Goal: Information Seeking & Learning: Learn about a topic

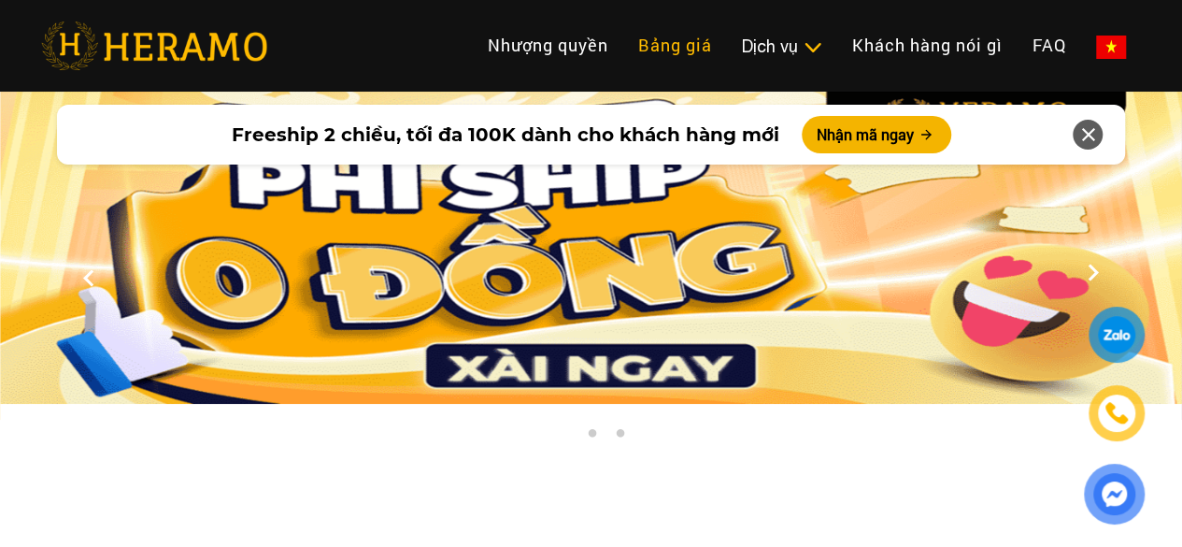
click at [623, 51] on link "Bảng giá" at bounding box center [675, 45] width 104 height 40
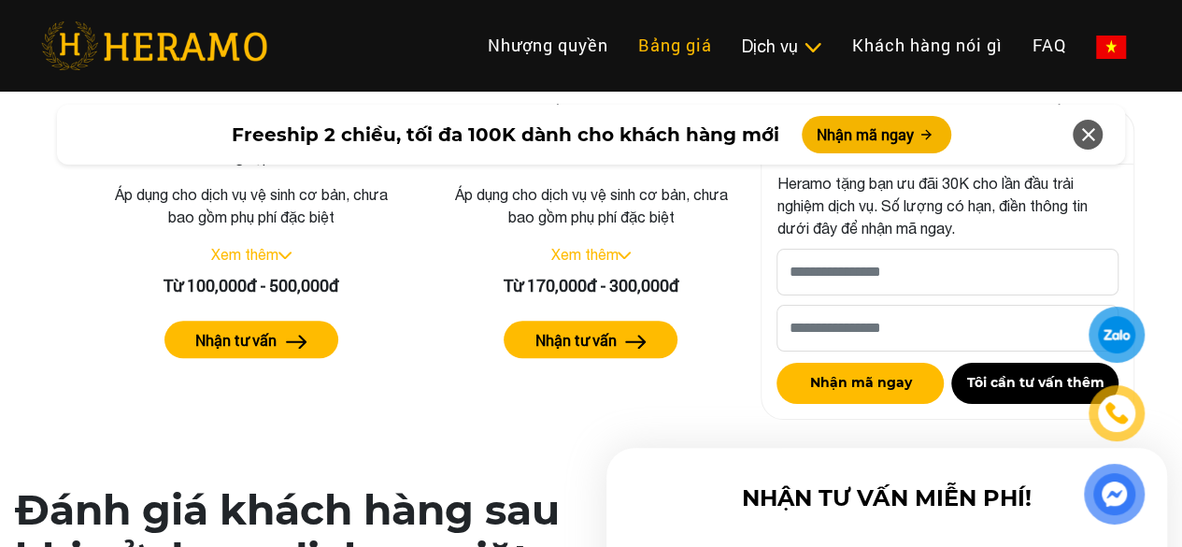
scroll to position [4006, 0]
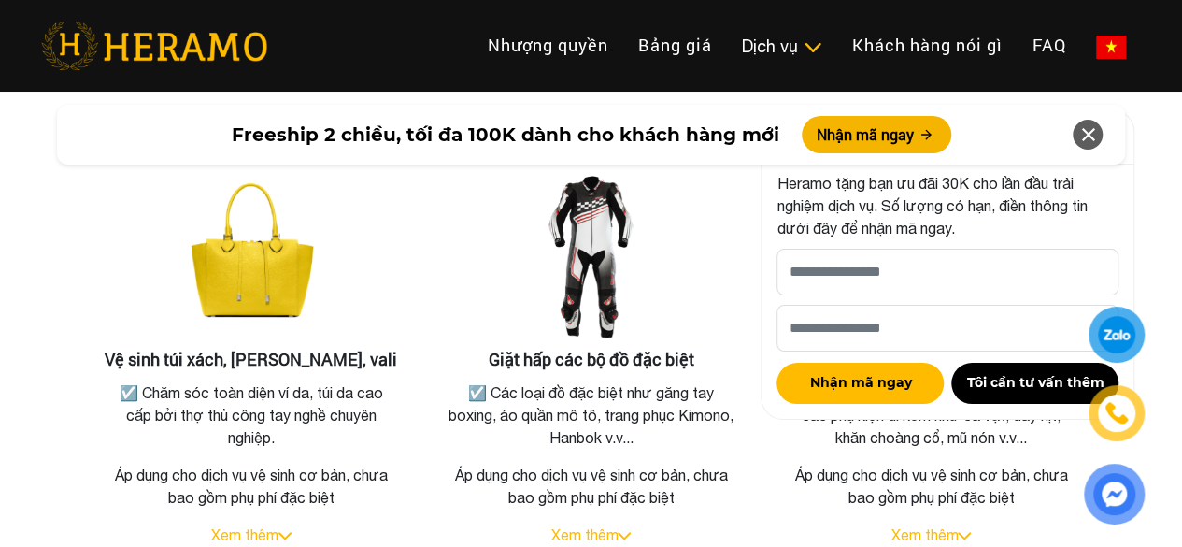
click at [1091, 133] on icon at bounding box center [1088, 135] width 22 height 34
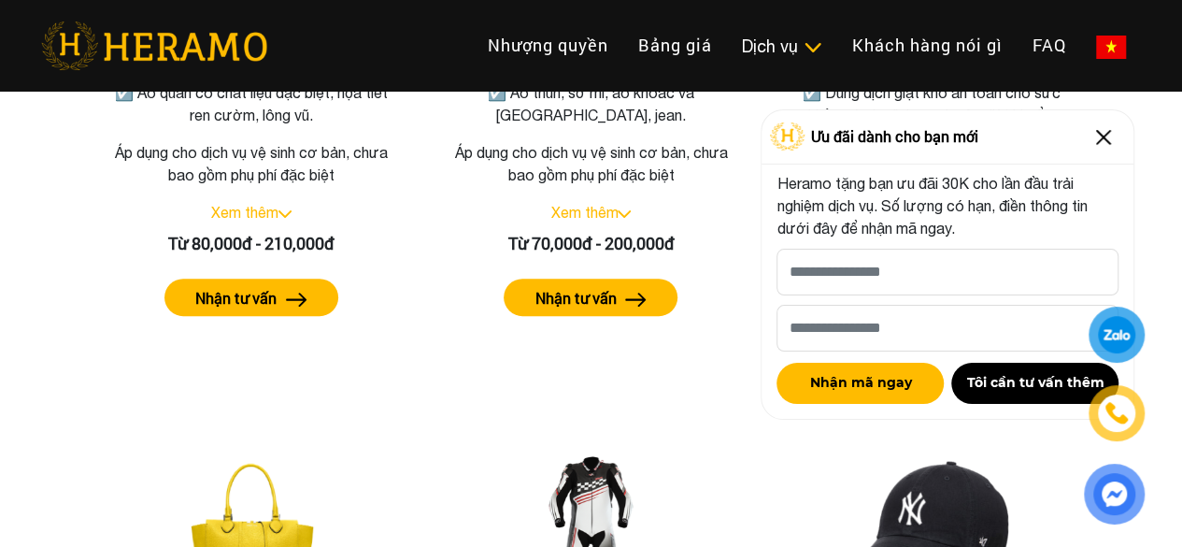
click at [1103, 145] on img at bounding box center [1104, 137] width 30 height 30
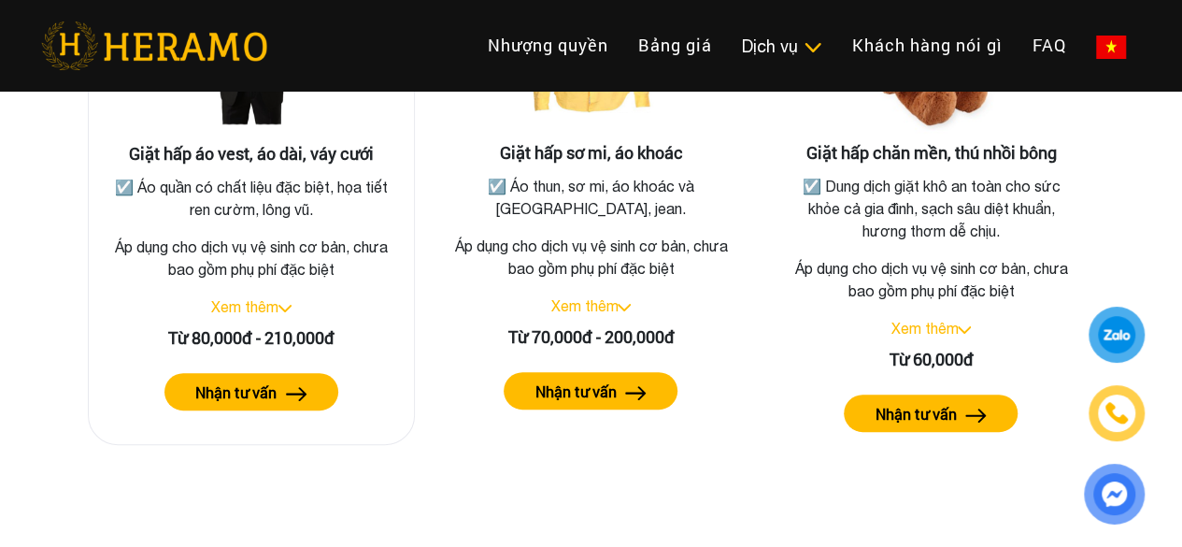
scroll to position [3633, 0]
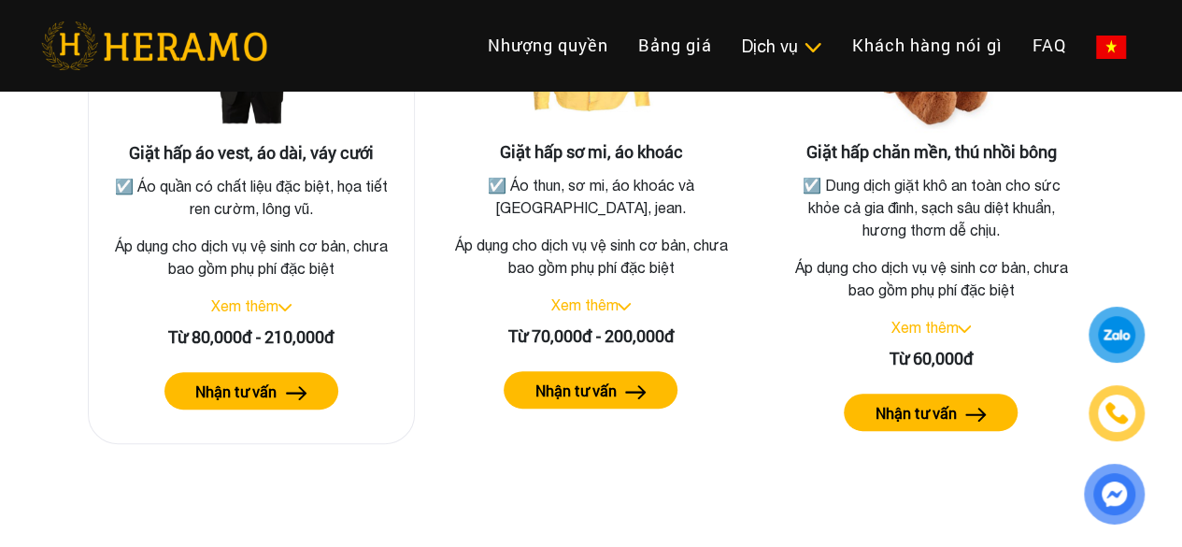
click at [289, 304] on img at bounding box center [285, 307] width 13 height 7
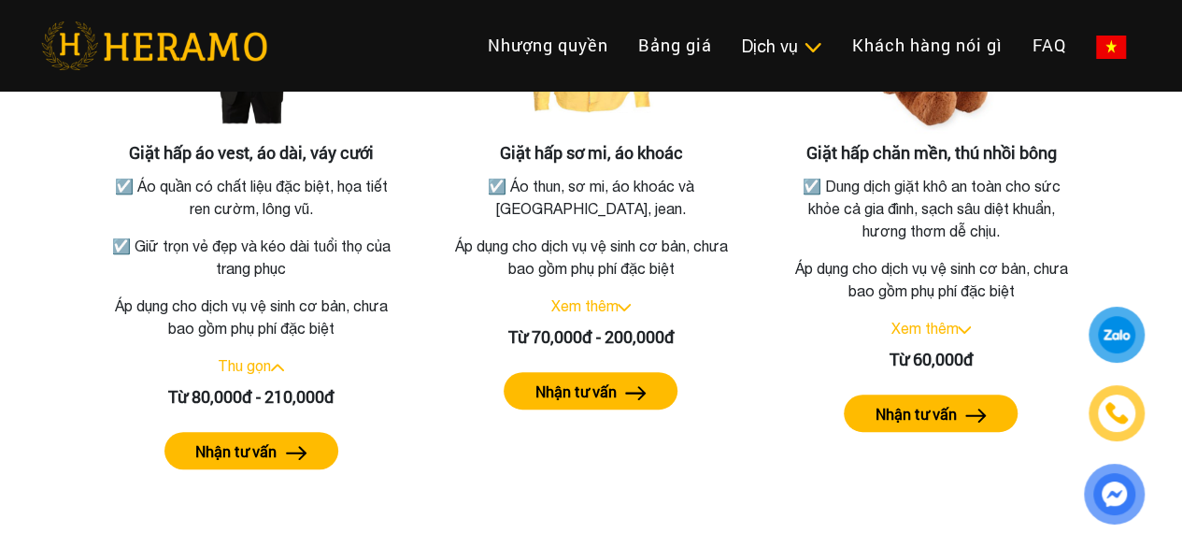
drag, startPoint x: 275, startPoint y: 437, endPoint x: 643, endPoint y: 508, distance: 375.1
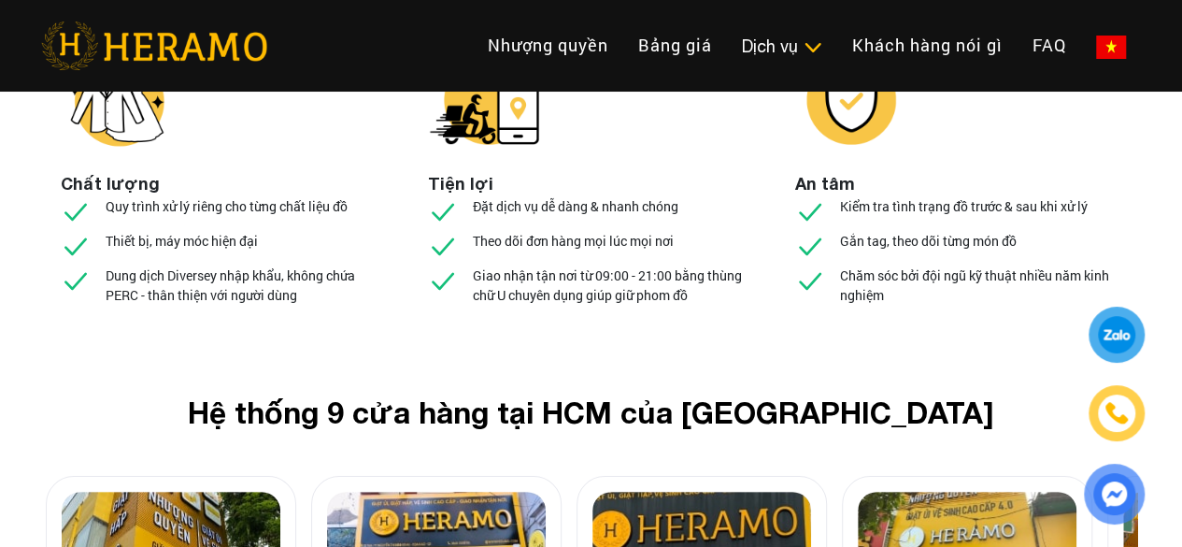
scroll to position [6904, 0]
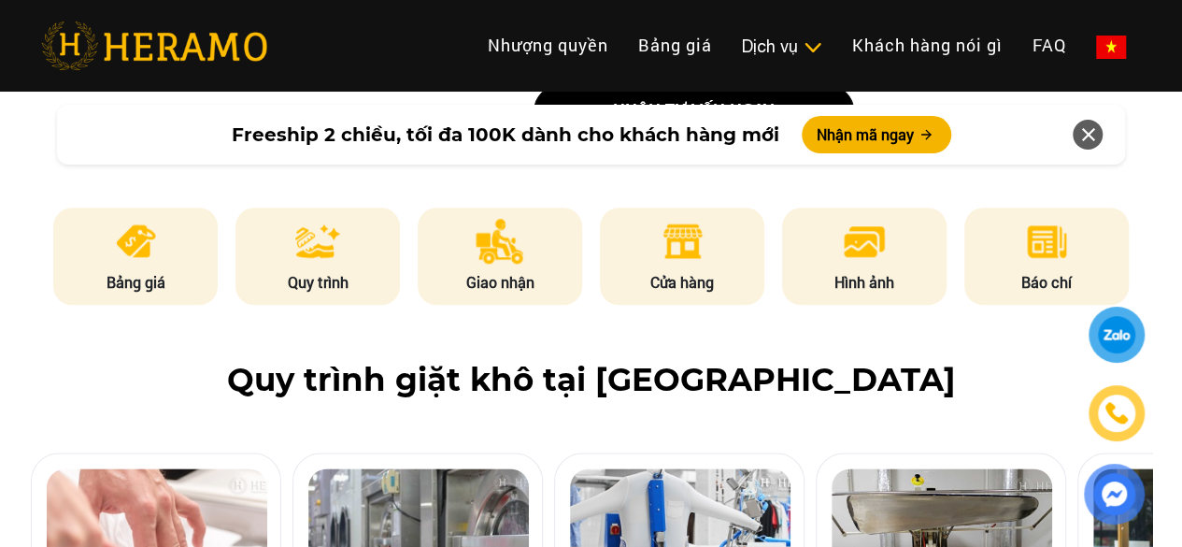
scroll to position [1122, 0]
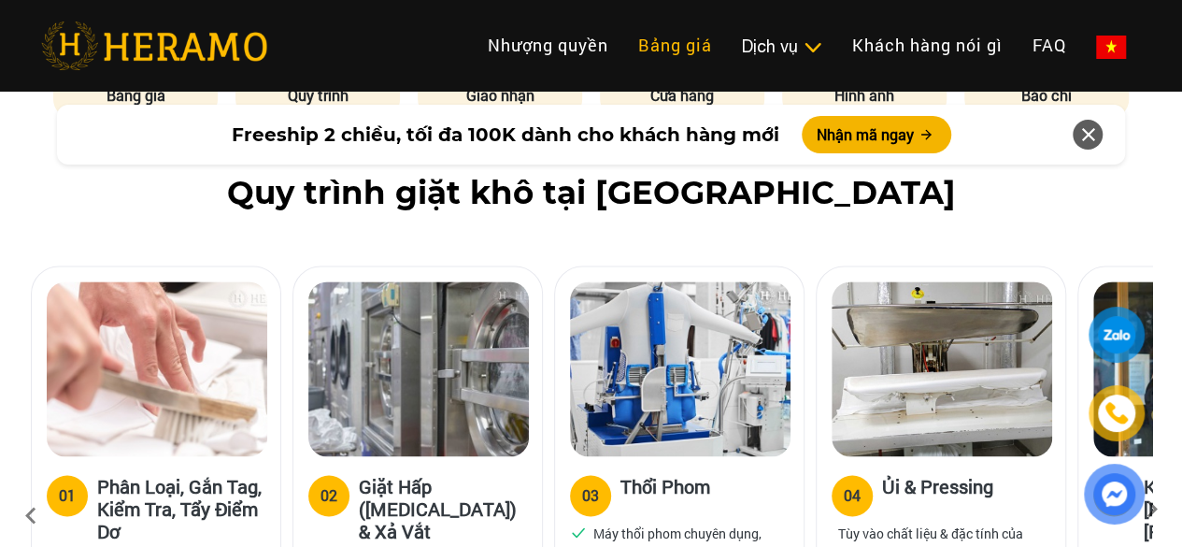
click at [623, 57] on link "Bảng giá" at bounding box center [675, 45] width 104 height 40
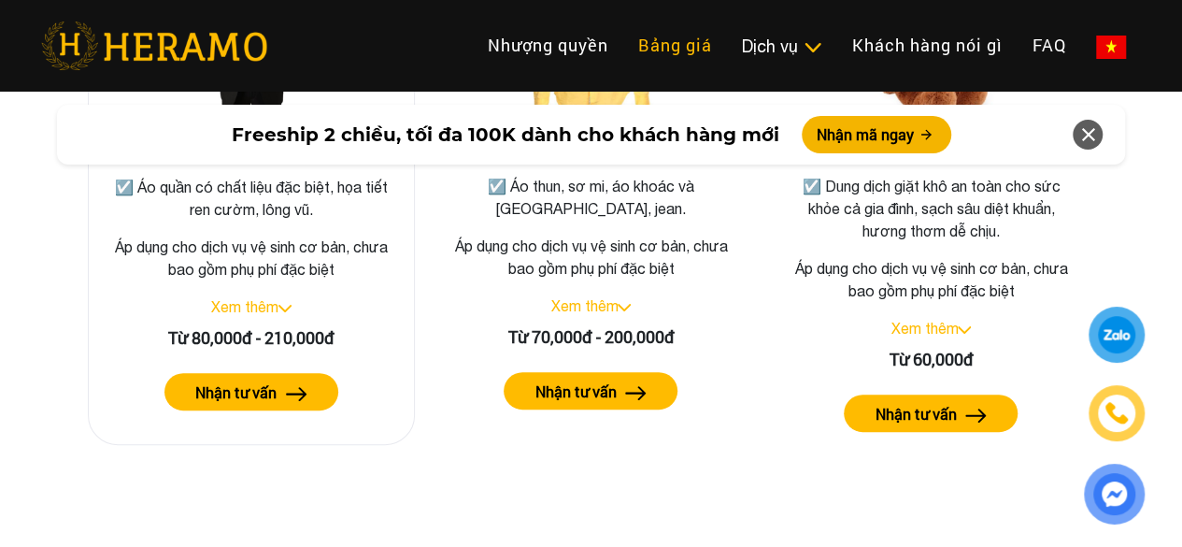
scroll to position [3633, 0]
click at [268, 381] on label "Nhận tư vấn" at bounding box center [235, 392] width 81 height 22
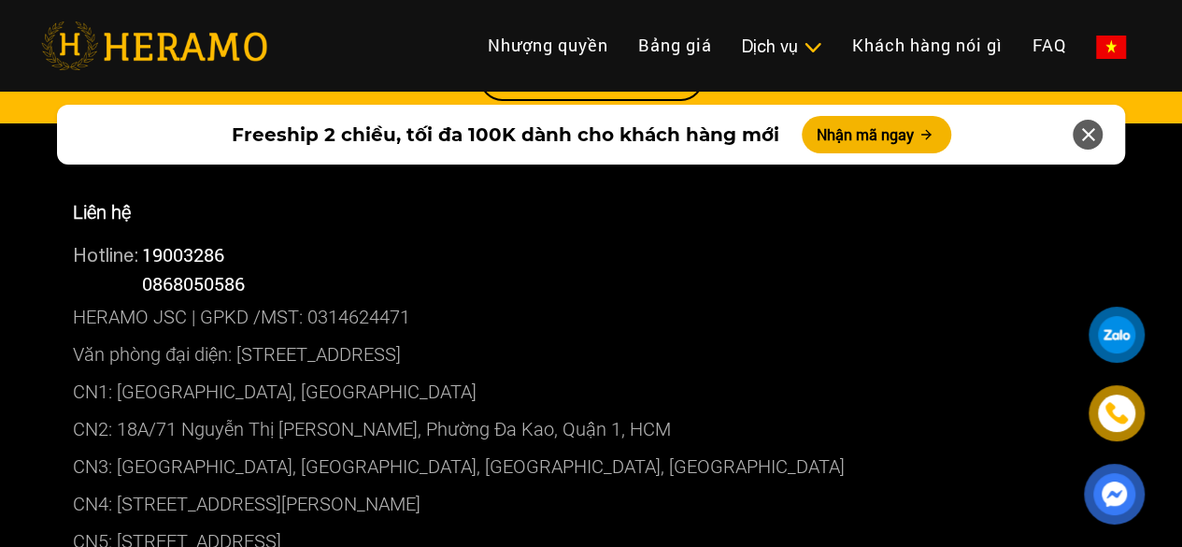
scroll to position [10185, 0]
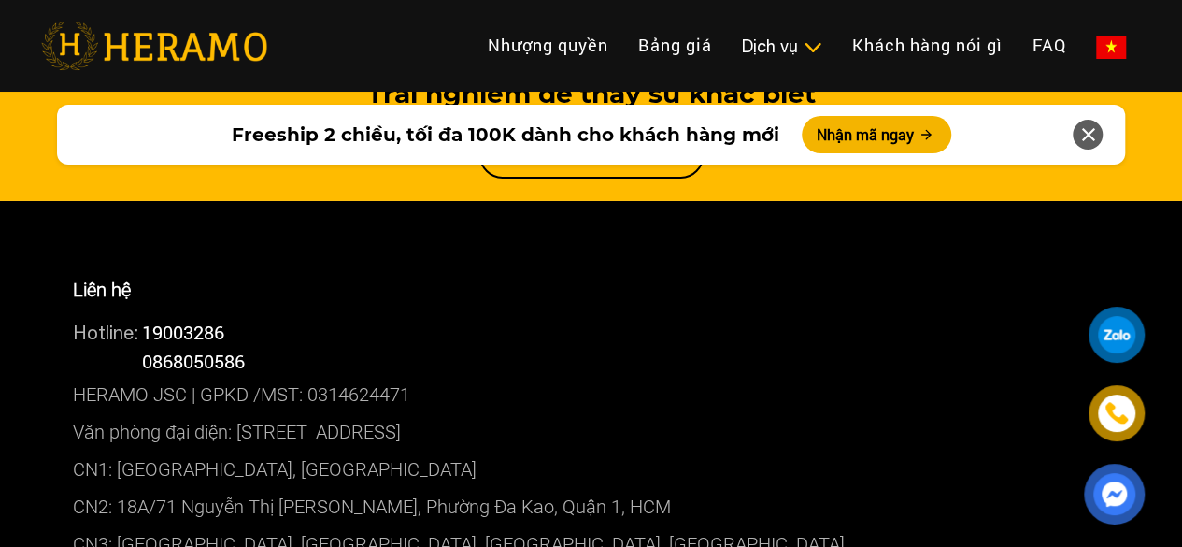
scroll to position [10092, 0]
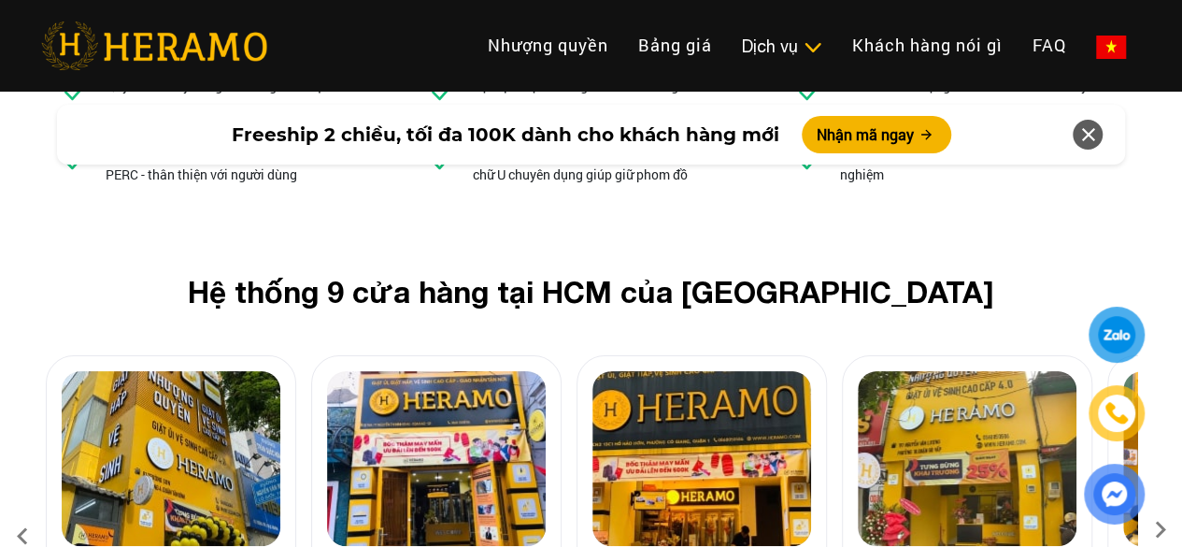
scroll to position [7120, 0]
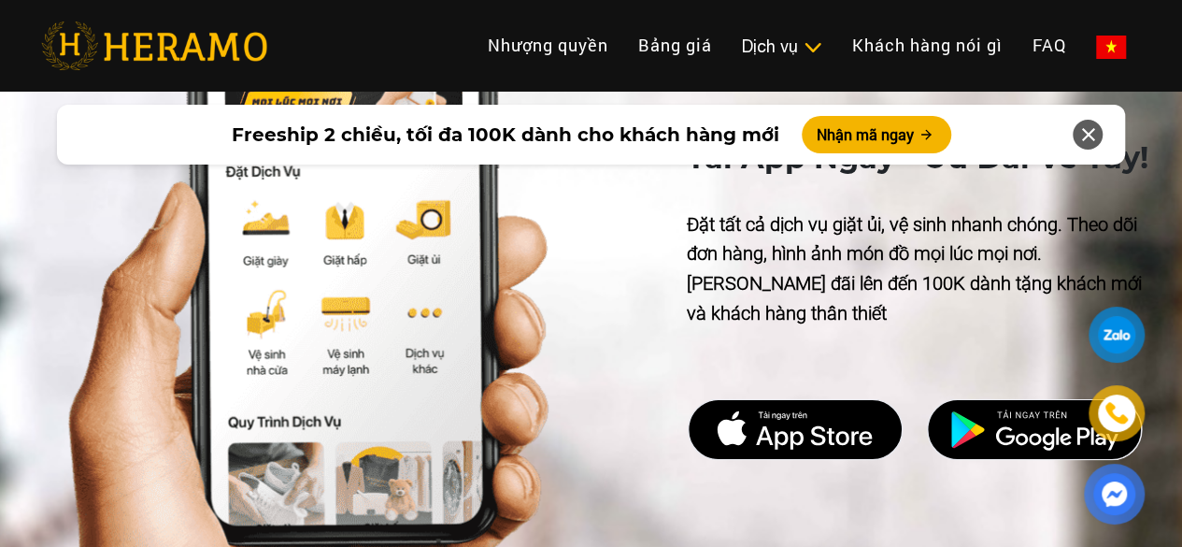
scroll to position [9065, 0]
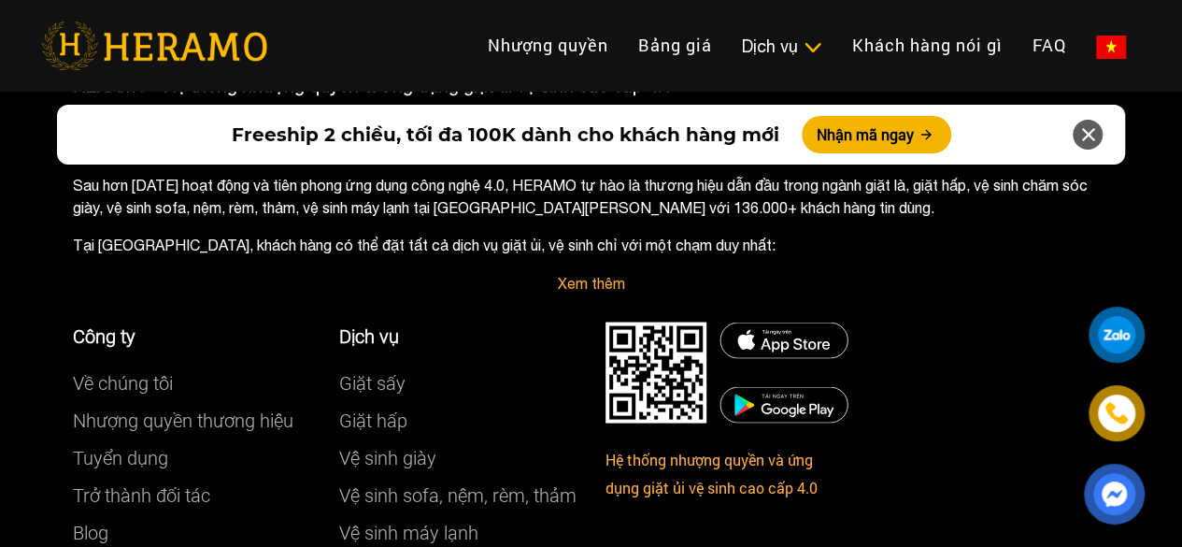
scroll to position [8797, 0]
